Goal: Task Accomplishment & Management: Complete application form

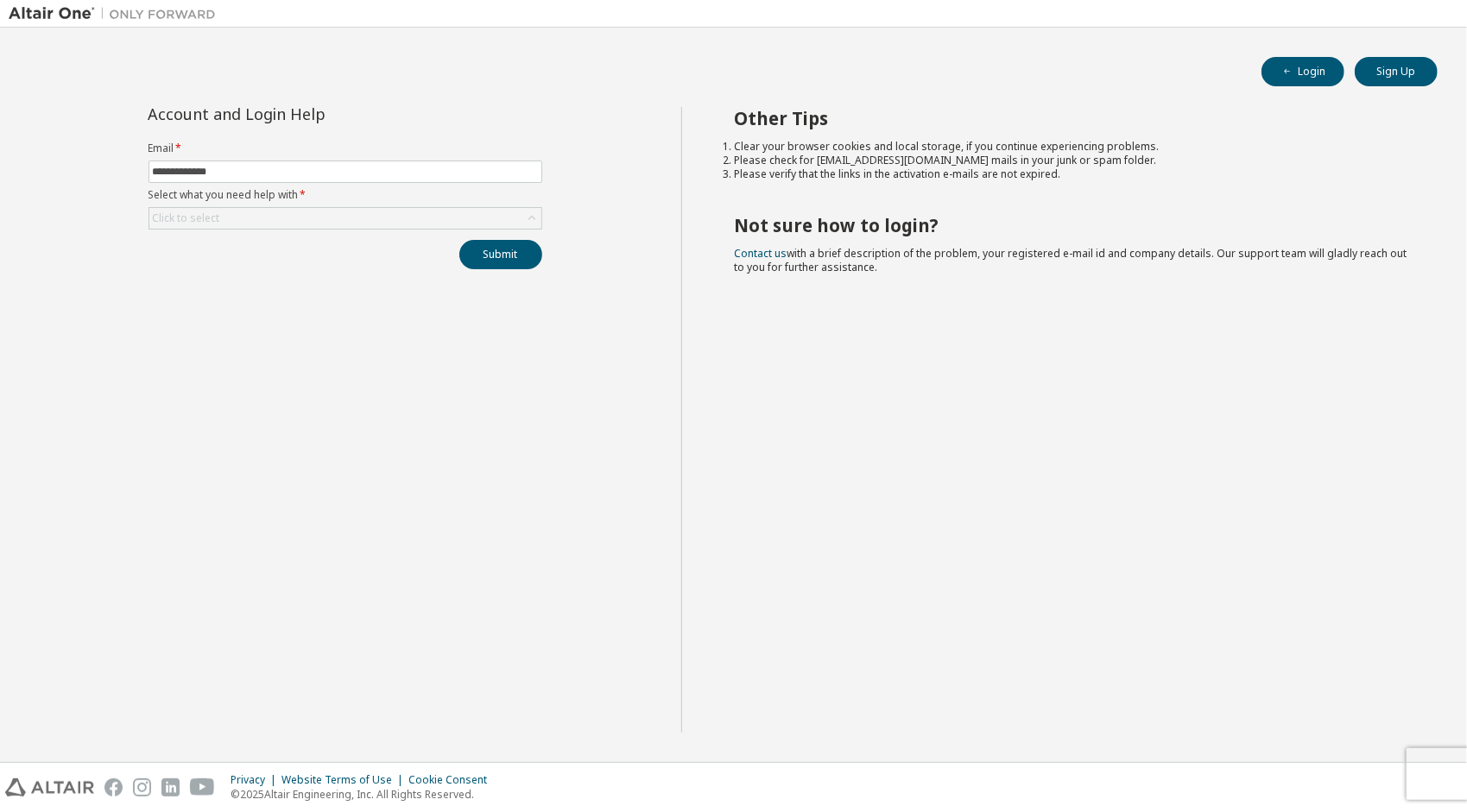
click at [114, 159] on div "**********" at bounding box center [345, 420] width 673 height 626
drag, startPoint x: 244, startPoint y: 174, endPoint x: 39, endPoint y: 170, distance: 205.0
click at [39, 170] on div "**********" at bounding box center [345, 420] width 673 height 626
click at [322, 177] on input "text" at bounding box center [345, 171] width 385 height 14
type input "**********"
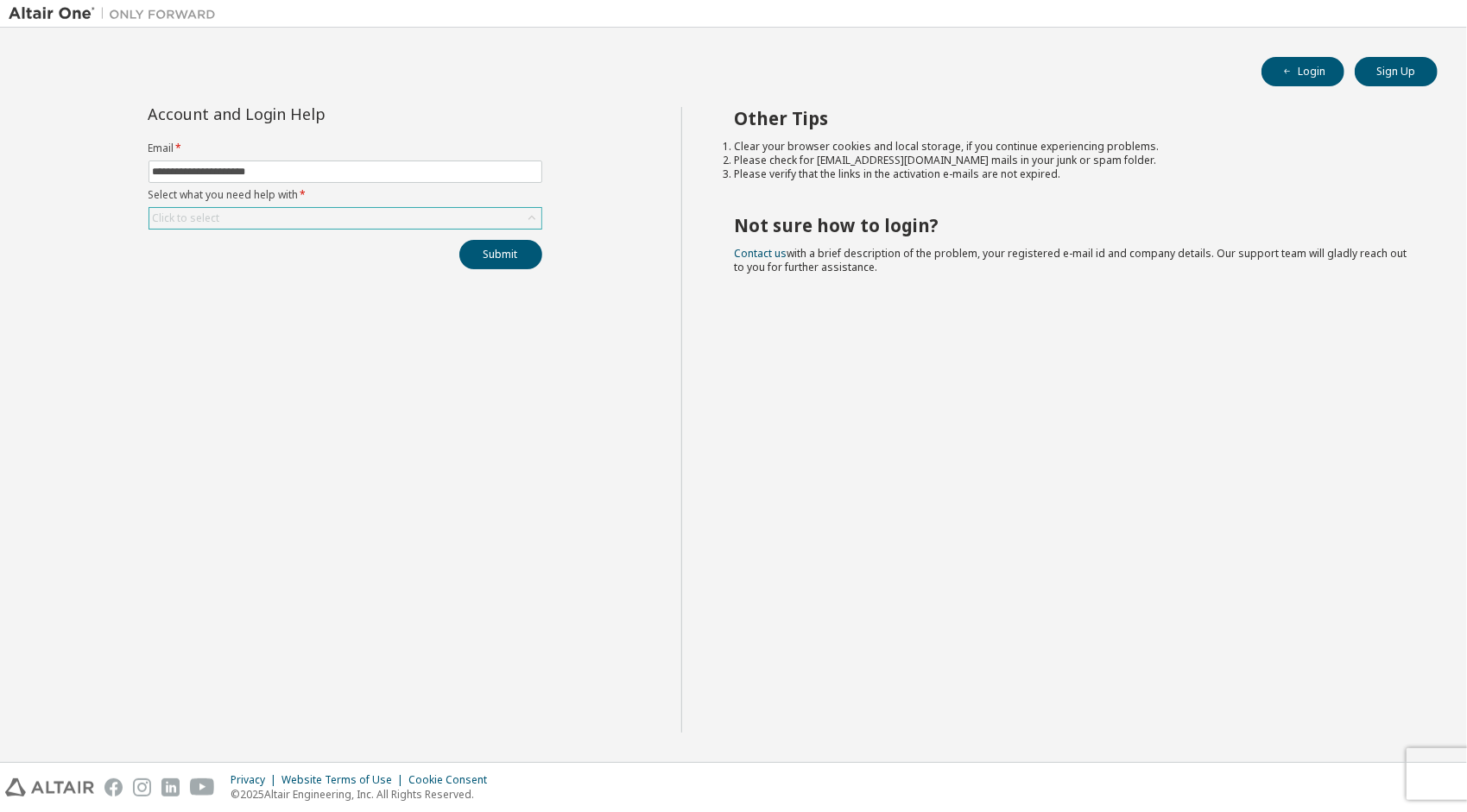
click at [292, 221] on div "Click to select" at bounding box center [345, 218] width 392 height 21
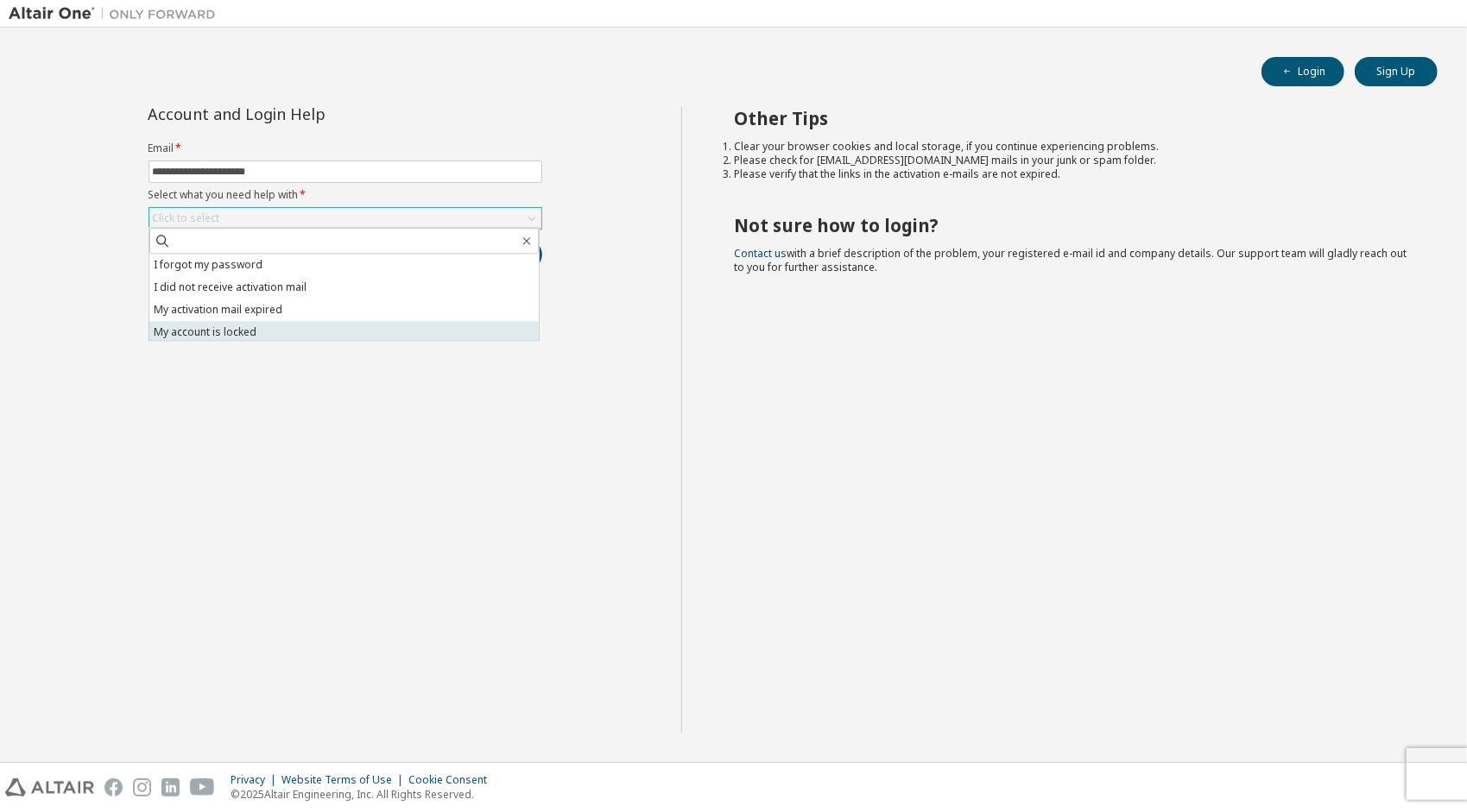
click at [293, 326] on li "My account is locked" at bounding box center [344, 332] width 390 height 22
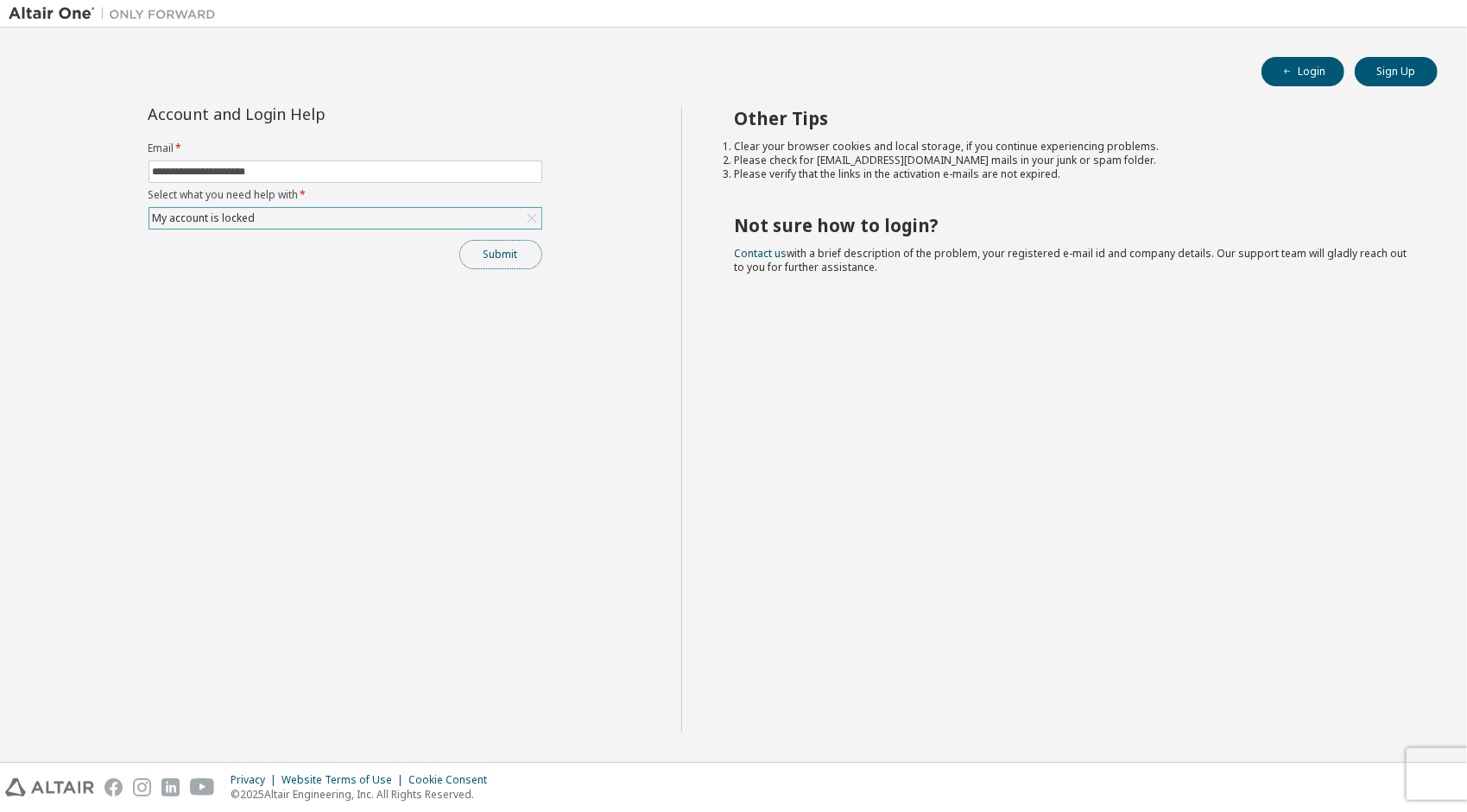
click at [498, 254] on button "Submit" at bounding box center [500, 254] width 82 height 29
click at [1322, 764] on link "Altair support" at bounding box center [1341, 765] width 69 height 15
click at [1321, 770] on link "Altair support" at bounding box center [1341, 765] width 69 height 15
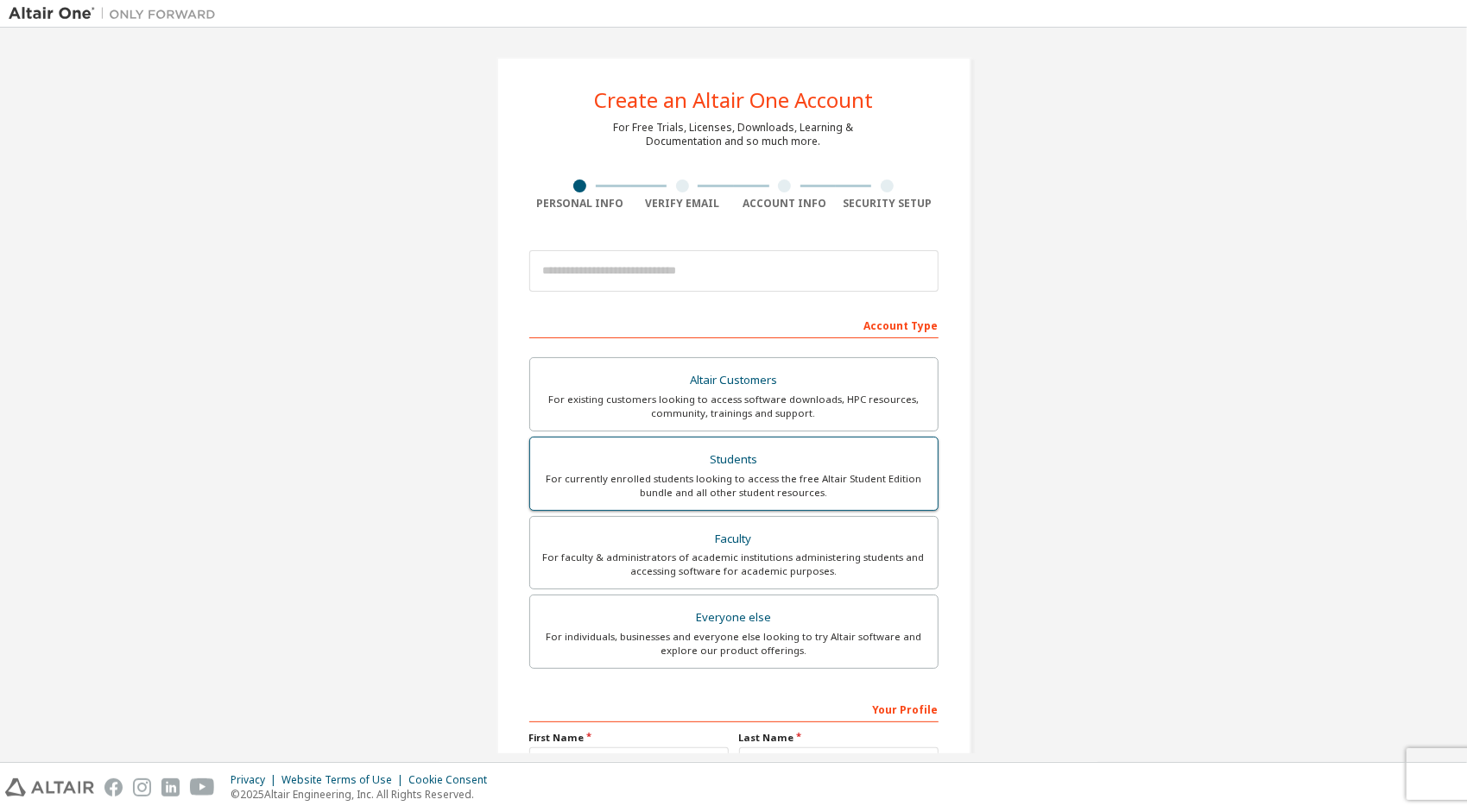
click at [895, 489] on div "For currently enrolled students looking to access the free Altair Student Editi…" at bounding box center [734, 485] width 387 height 27
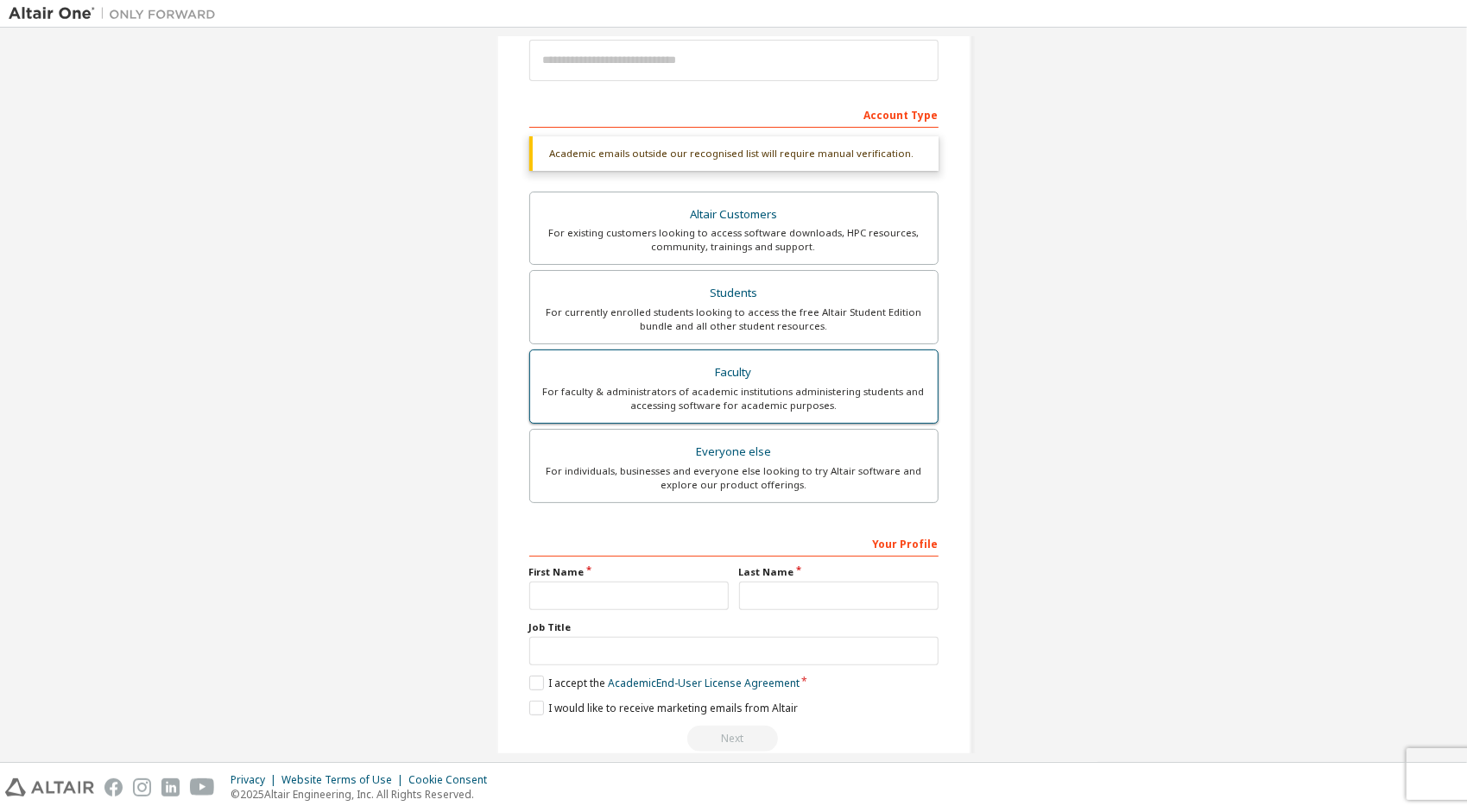
scroll to position [237, 0]
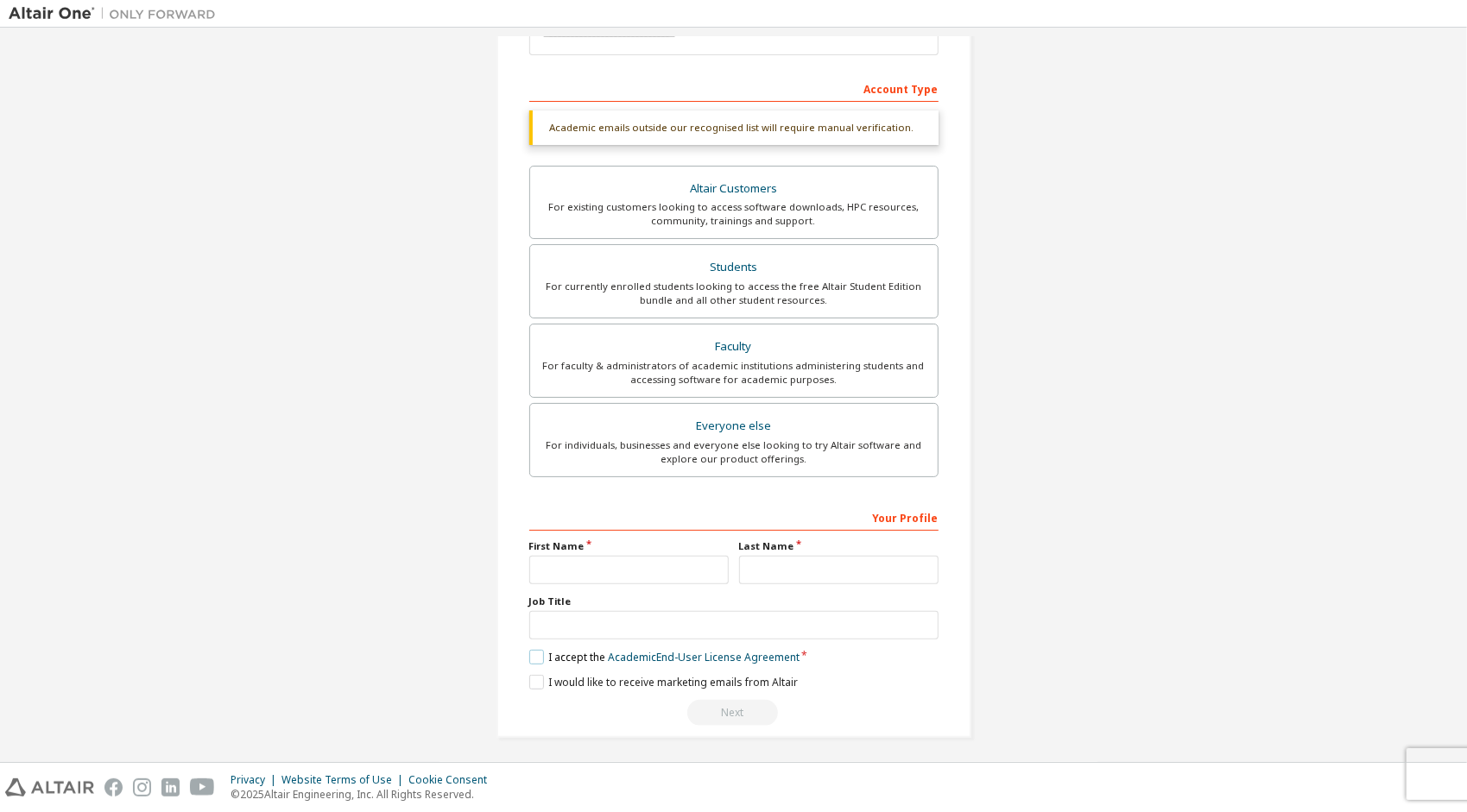
click at [532, 652] on label "I accept the Academic End-User License Agreement" at bounding box center [664, 657] width 270 height 15
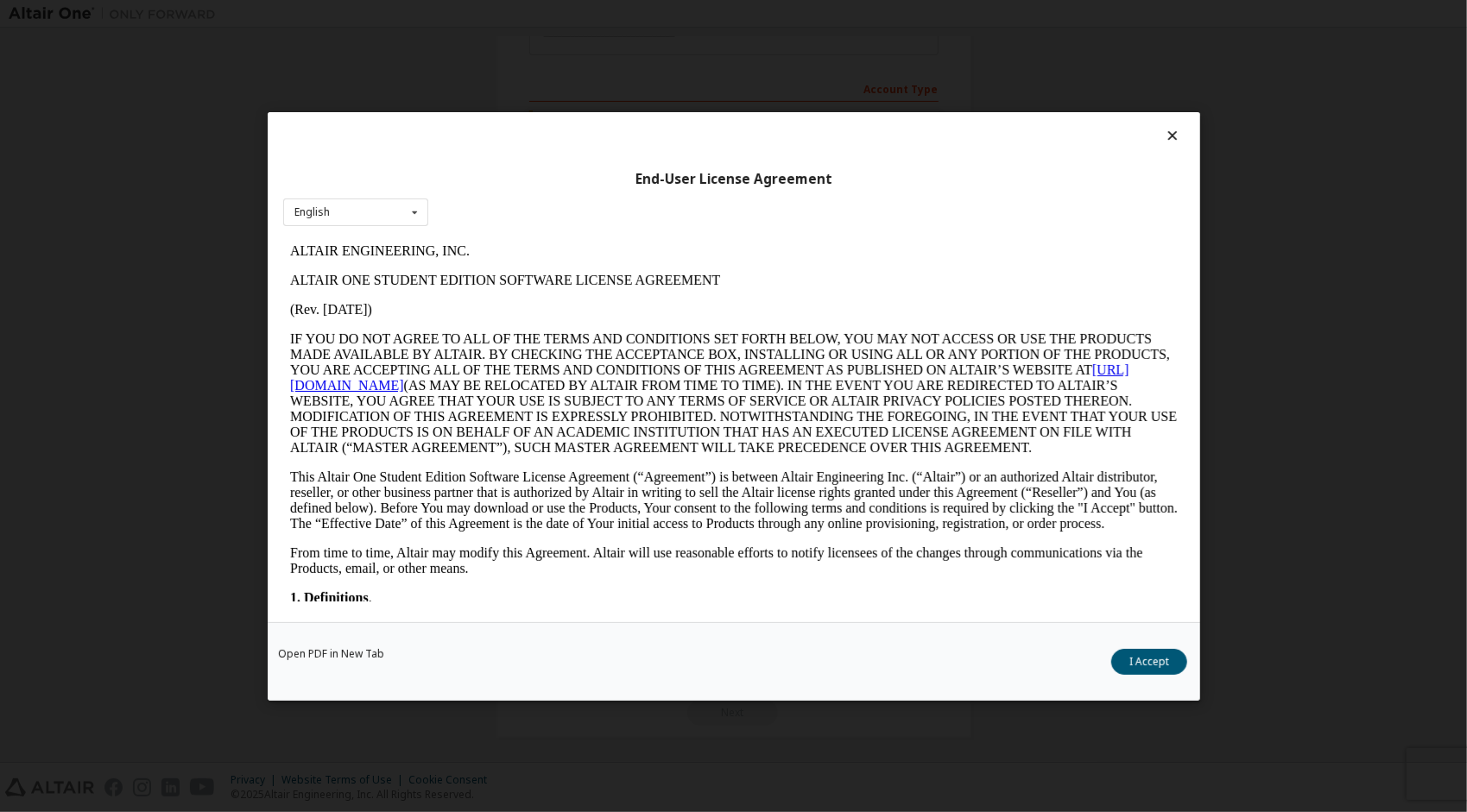
scroll to position [0, 0]
click at [1147, 671] on button "I Accept" at bounding box center [1148, 661] width 76 height 26
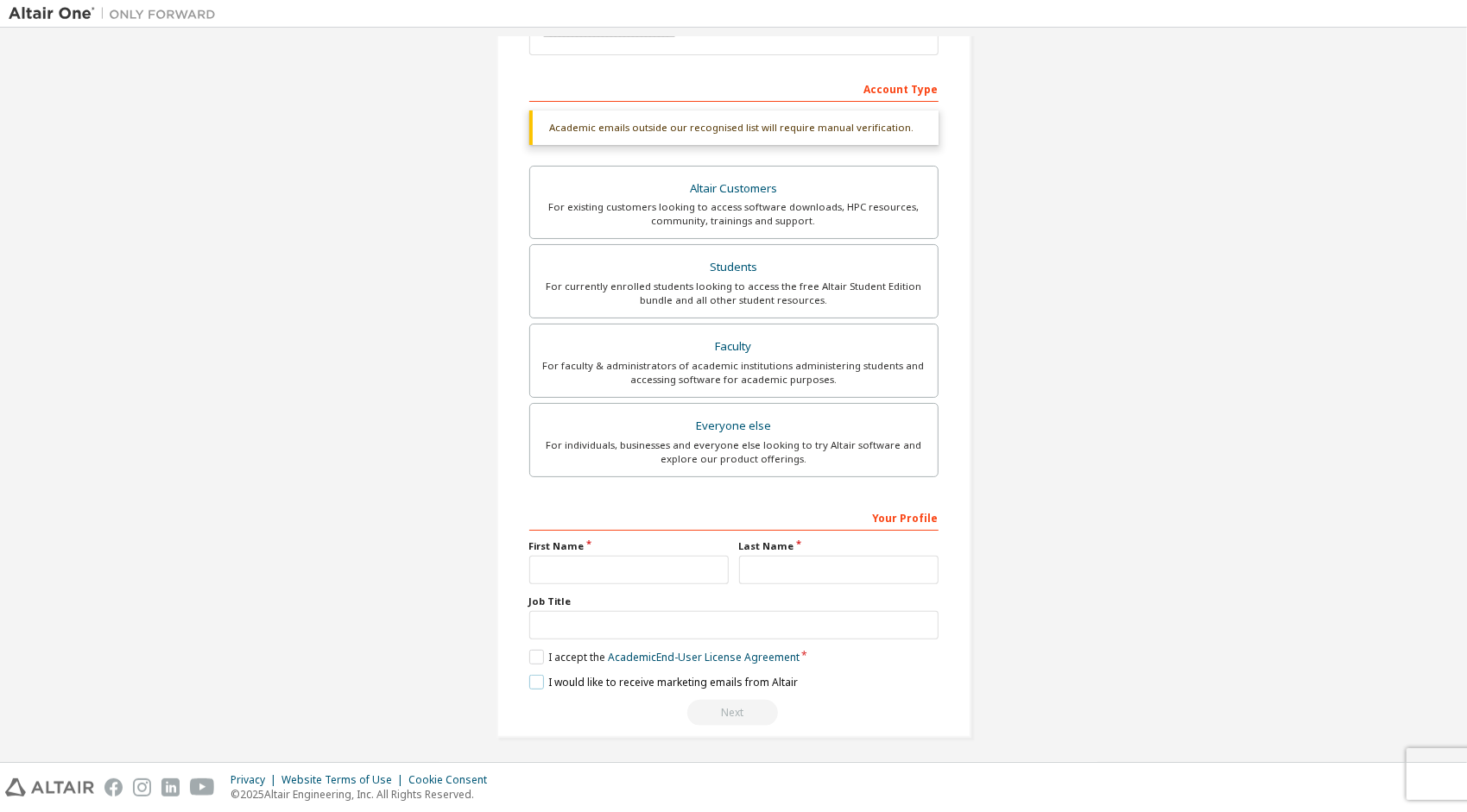
click at [534, 678] on label "I would like to receive marketing emails from Altair" at bounding box center [663, 683] width 269 height 15
click at [655, 568] on input "text" at bounding box center [629, 569] width 200 height 28
click at [1100, 588] on div "Create an Altair One Account For Free Trials, Licenses, Downloads, Learning & D…" at bounding box center [733, 279] width 1449 height 959
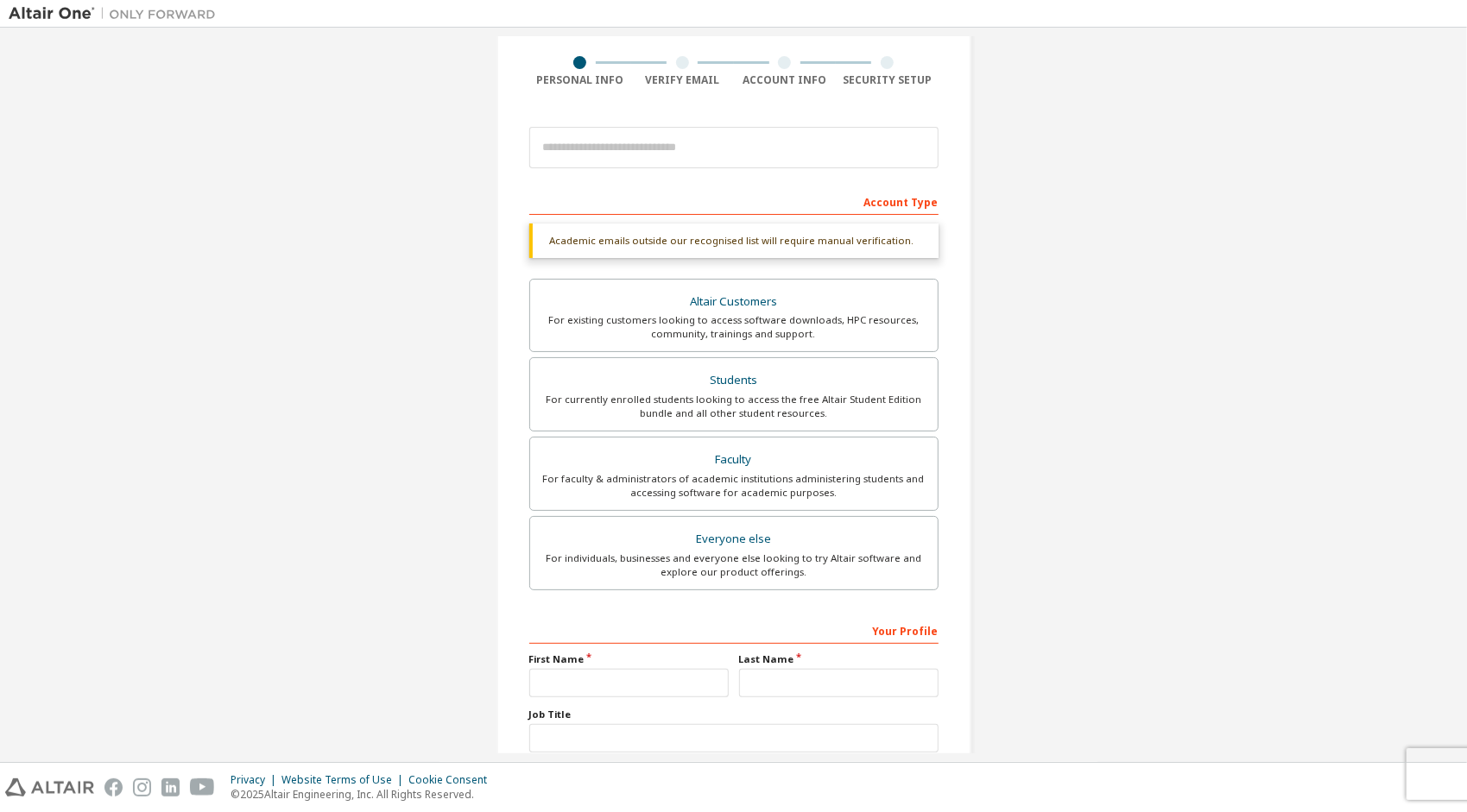
scroll to position [64, 0]
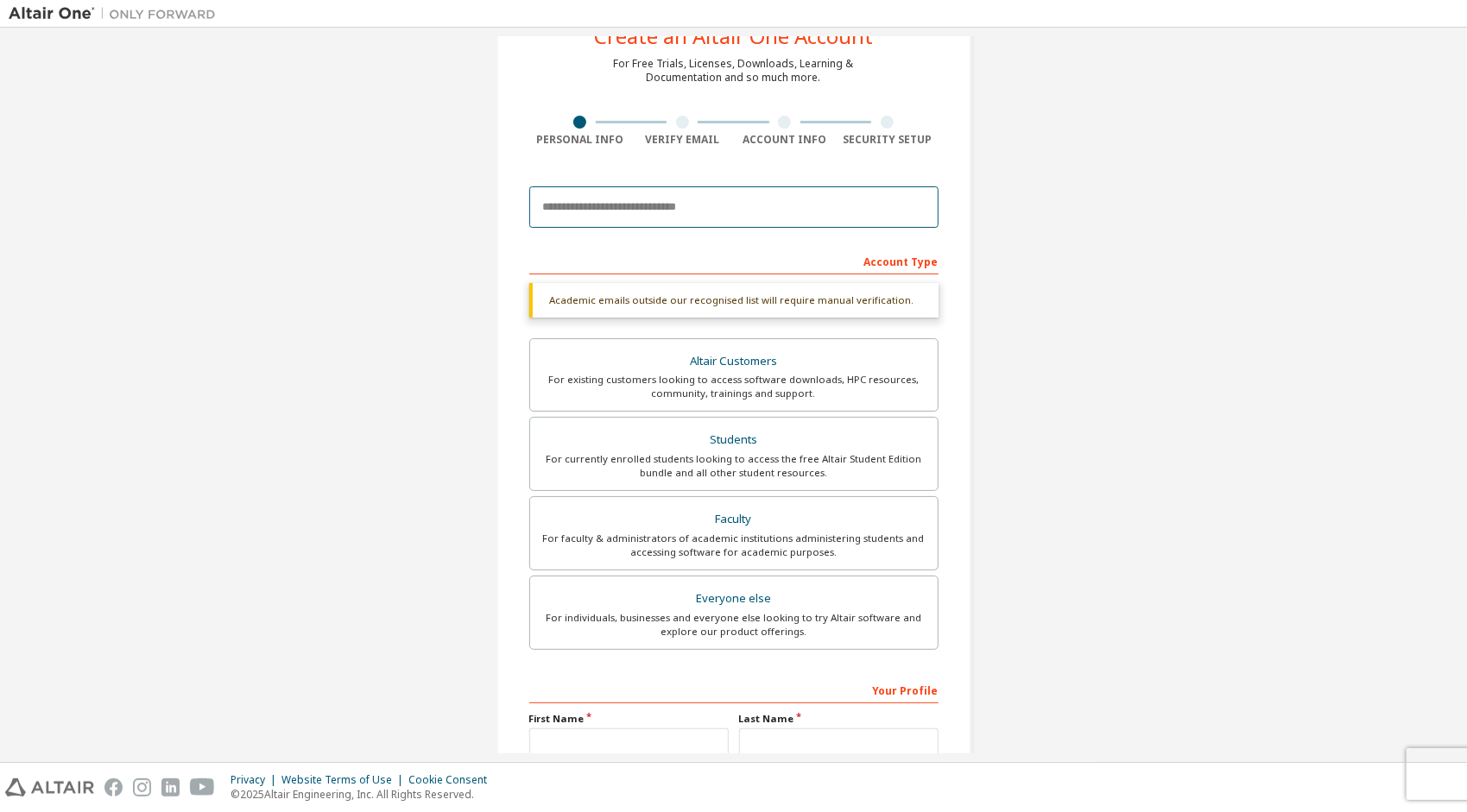
click at [674, 210] on input "email" at bounding box center [734, 207] width 409 height 41
type input "**********"
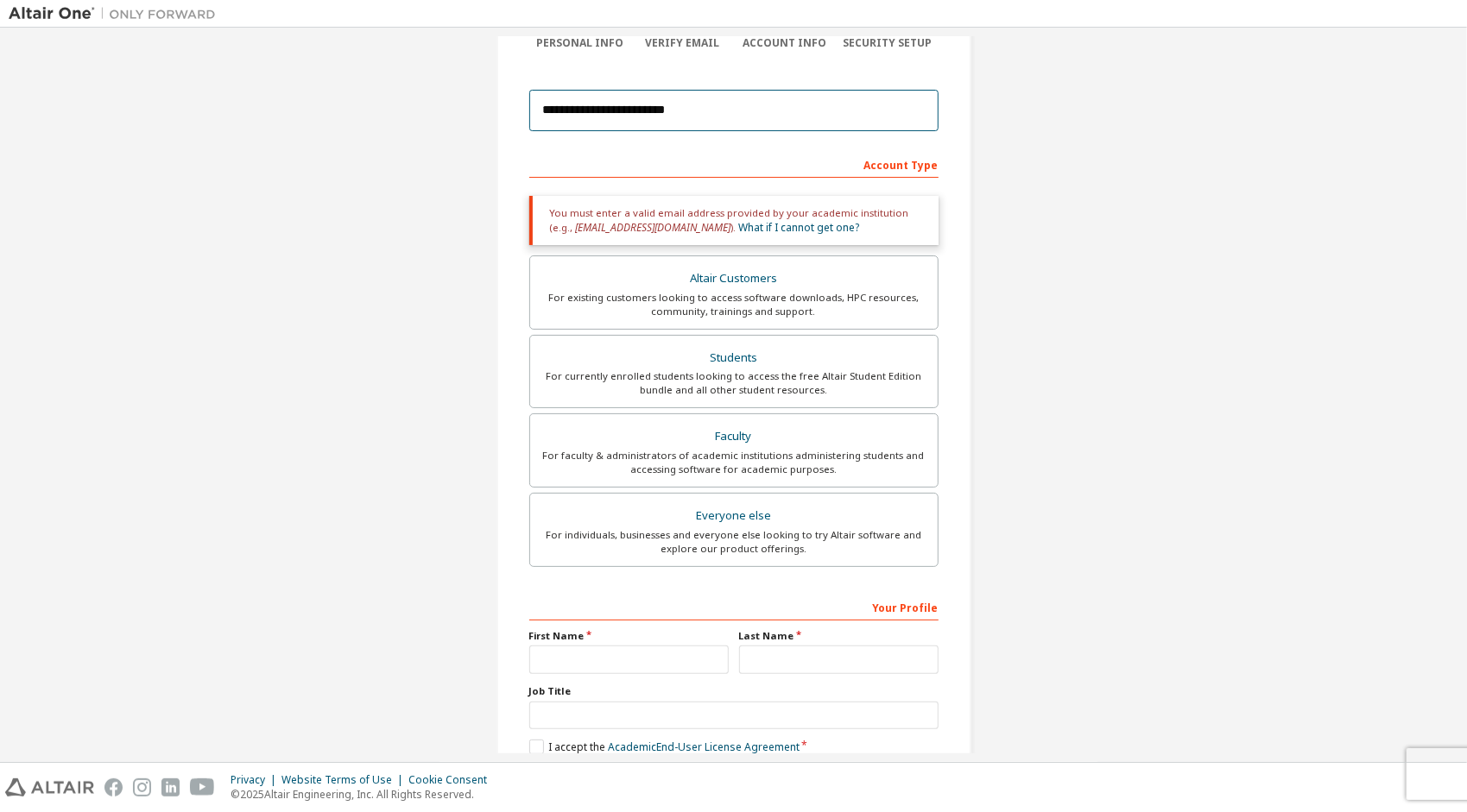
scroll to position [150, 0]
